Goal: Task Accomplishment & Management: Use online tool/utility

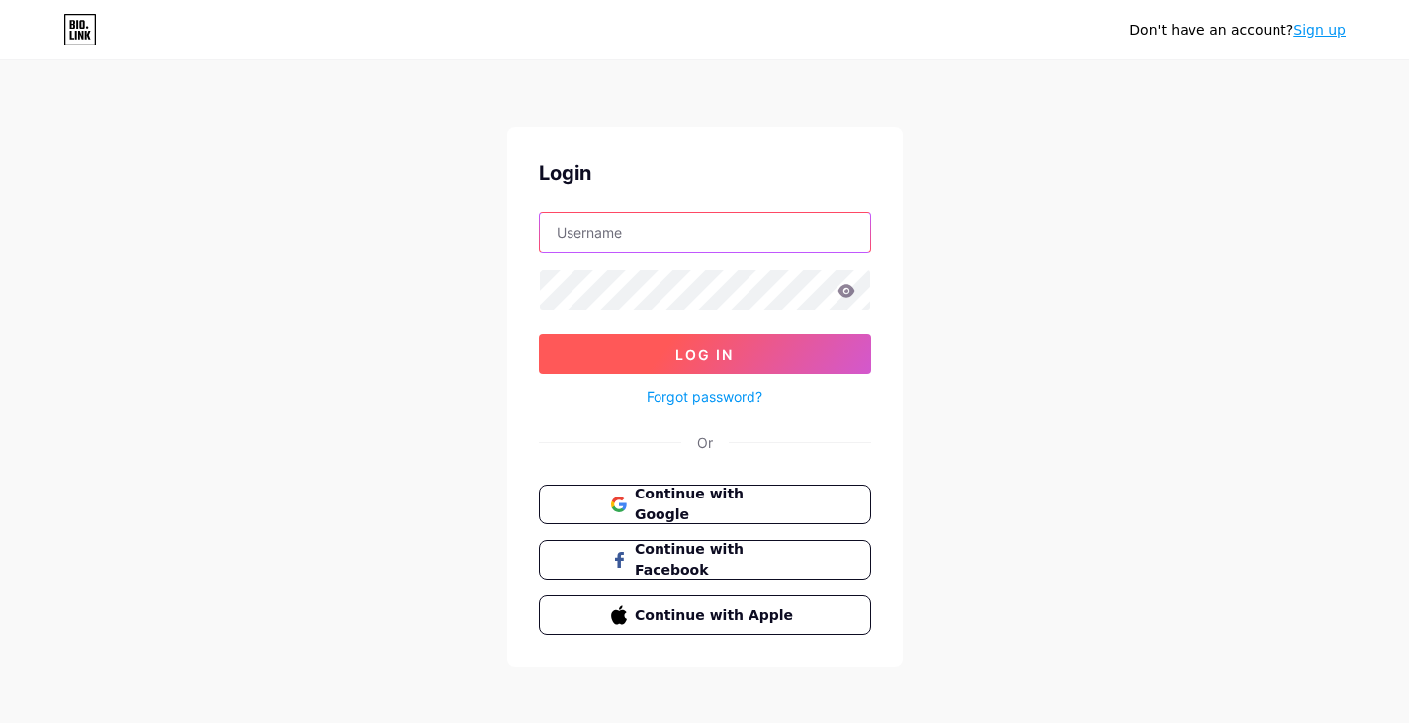
type input "info@casasimmigration.com"
click at [731, 349] on span "Log In" at bounding box center [704, 354] width 58 height 17
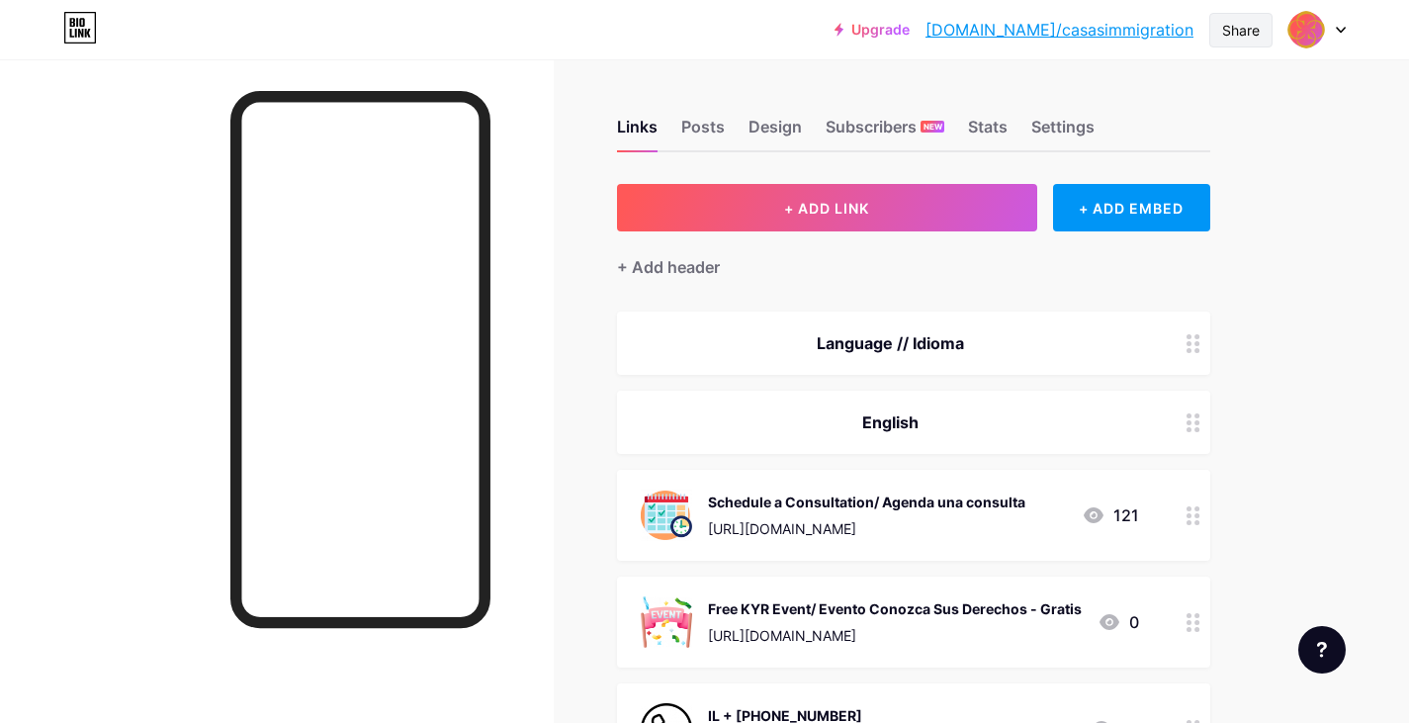
click at [1241, 19] on div "Share" at bounding box center [1240, 30] width 63 height 35
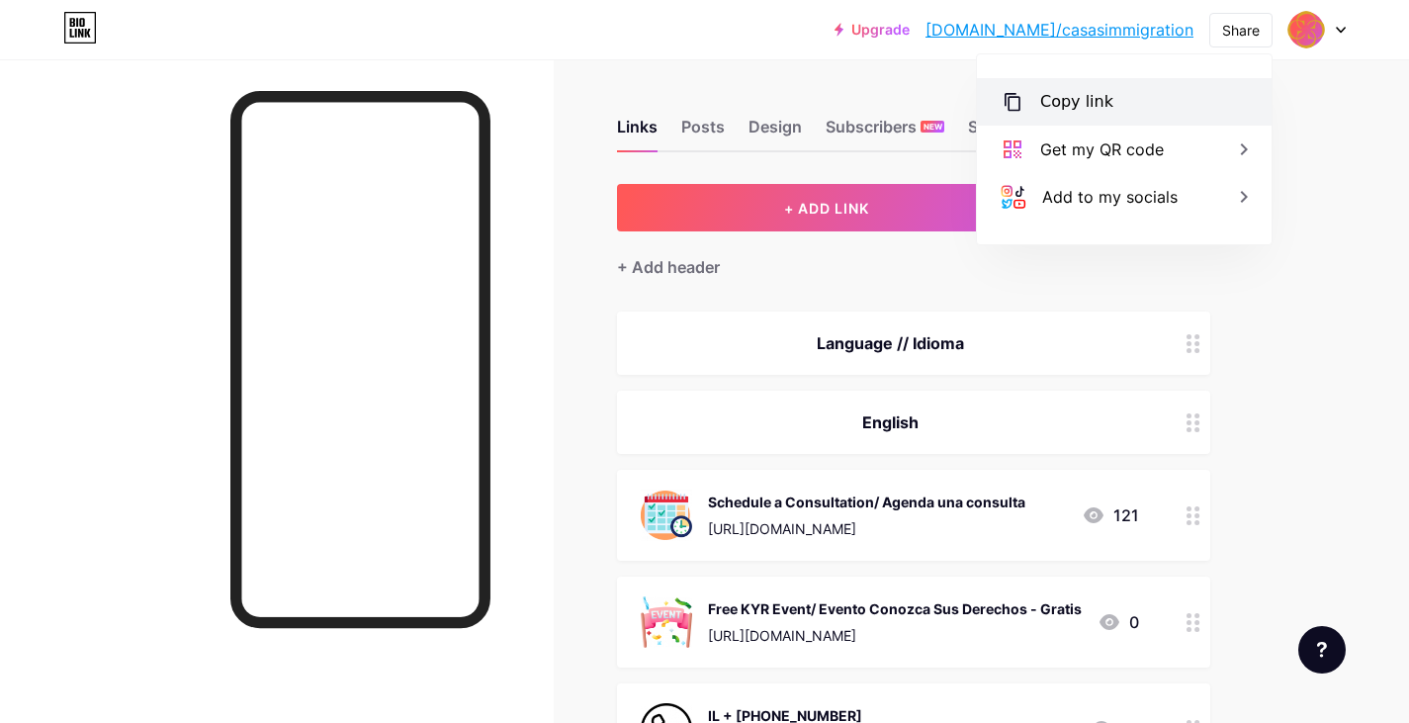
click at [1127, 86] on div "Copy link" at bounding box center [1124, 101] width 295 height 47
